Goal: Task Accomplishment & Management: Manage account settings

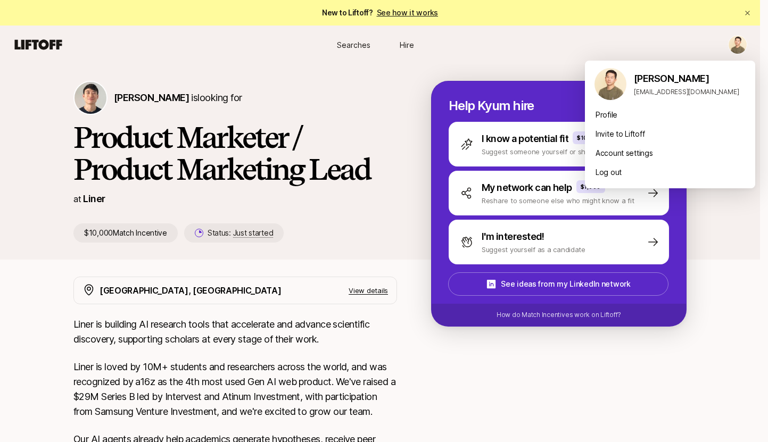
click at [753, 46] on html "New to Liftoff? See how it works Searches Hire Searches Hire [PERSON_NAME] is l…" at bounding box center [384, 221] width 768 height 442
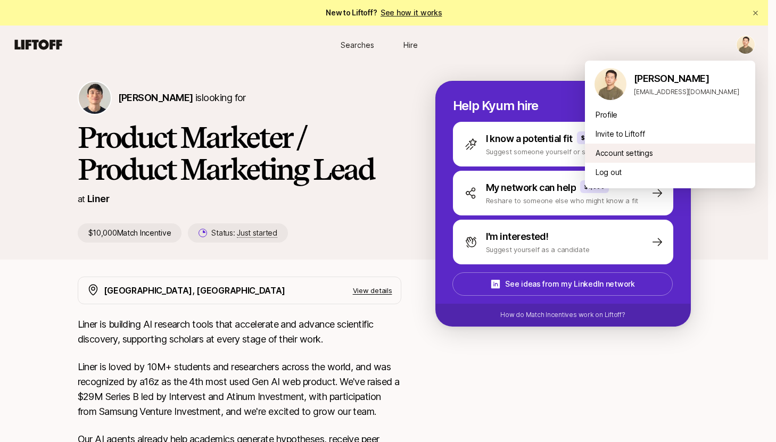
click at [640, 158] on div "Account settings" at bounding box center [670, 153] width 170 height 19
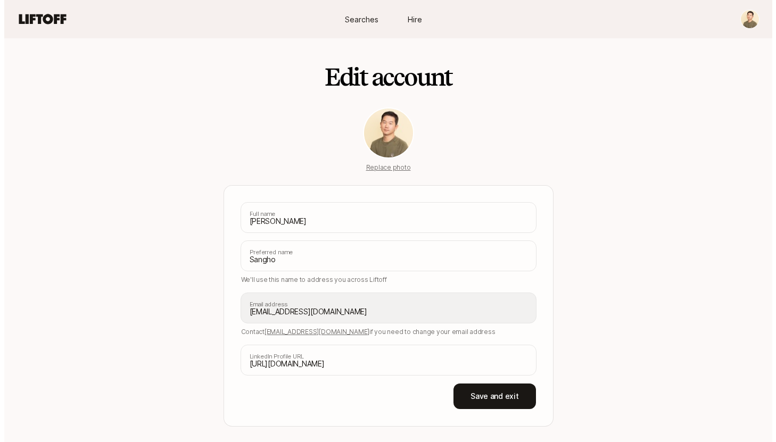
scroll to position [27, 0]
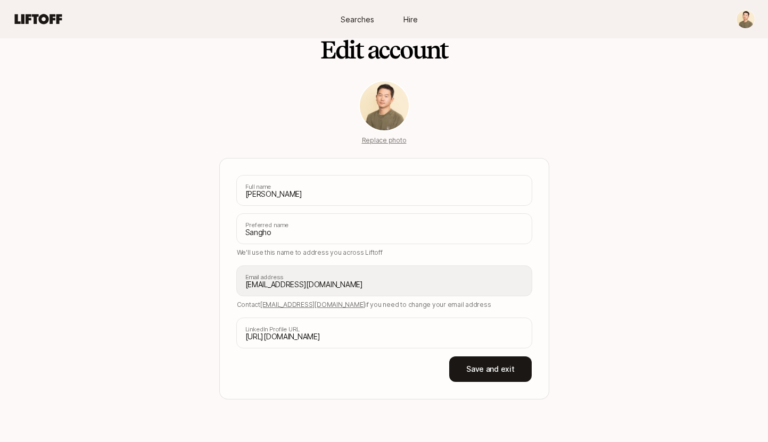
click at [737, 31] on nav "Searches Hire" at bounding box center [384, 19] width 768 height 38
click at [764, 19] on nav "Searches Hire" at bounding box center [384, 19] width 768 height 38
click at [755, 20] on nav "Searches Hire" at bounding box center [384, 19] width 768 height 38
click at [751, 19] on html "Searches Hire Searches Hire Edit account Replace photo [PERSON_NAME] Full name …" at bounding box center [384, 194] width 768 height 442
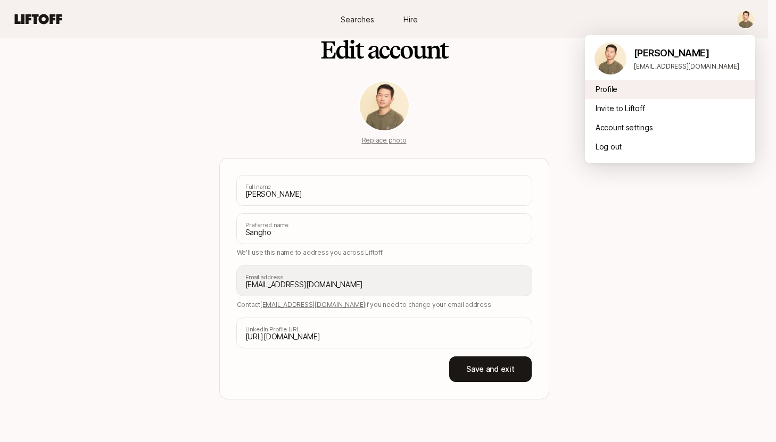
click at [686, 90] on div "Profile" at bounding box center [670, 89] width 170 height 19
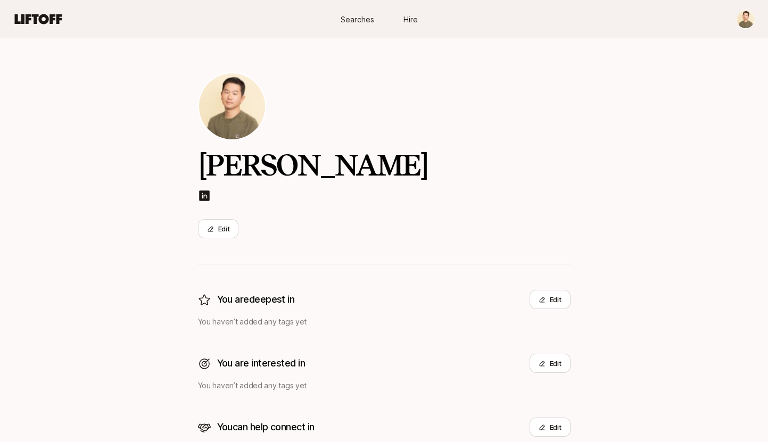
scroll to position [90, 0]
